Goal: Check status: Check status

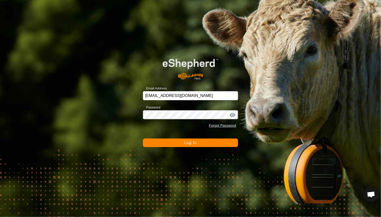
click at [170, 144] on button "Log In" at bounding box center [190, 143] width 95 height 9
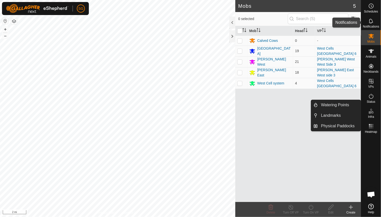
click at [372, 22] on icon at bounding box center [372, 21] width 6 height 6
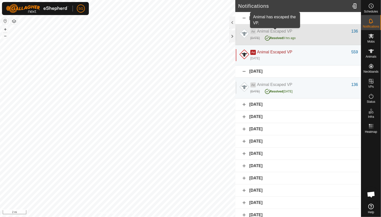
click at [260, 29] on span "Animal Escaped VP" at bounding box center [274, 31] width 35 height 4
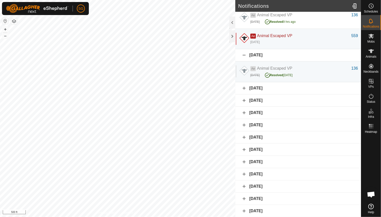
scroll to position [25, 0]
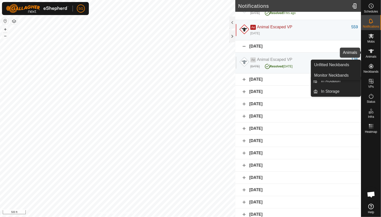
click at [371, 54] on icon at bounding box center [372, 51] width 6 height 6
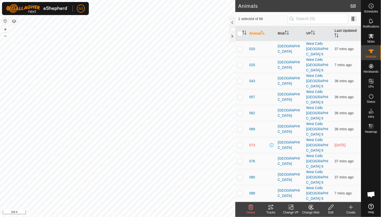
click at [271, 209] on icon at bounding box center [271, 207] width 5 height 4
